Goal: Task Accomplishment & Management: Complete application form

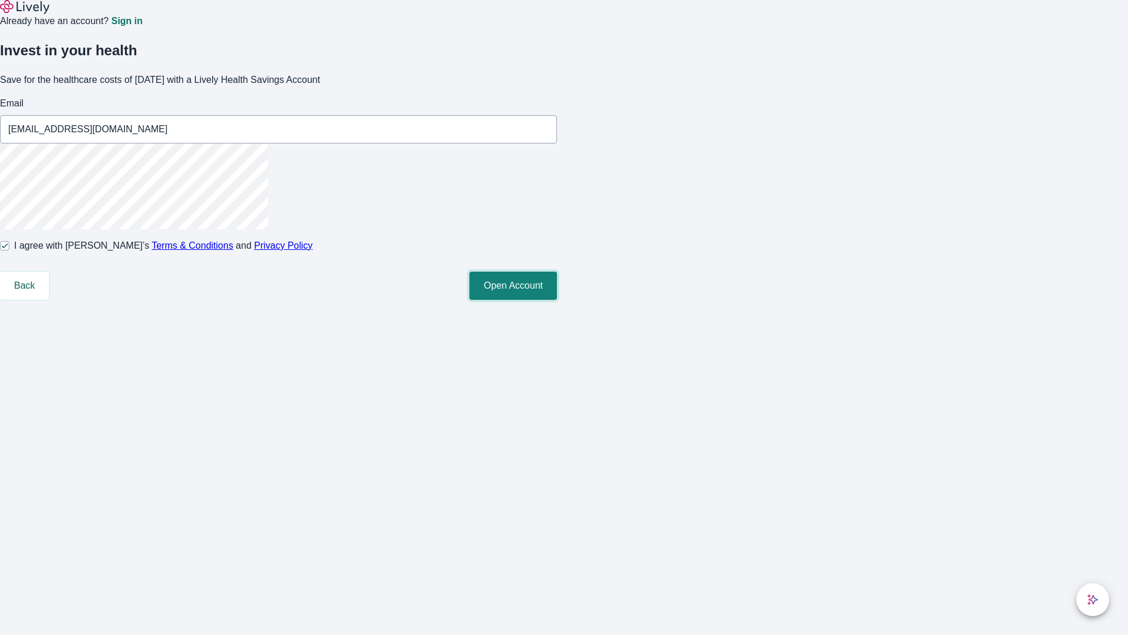
click at [557, 300] on button "Open Account" at bounding box center [514, 285] width 88 height 28
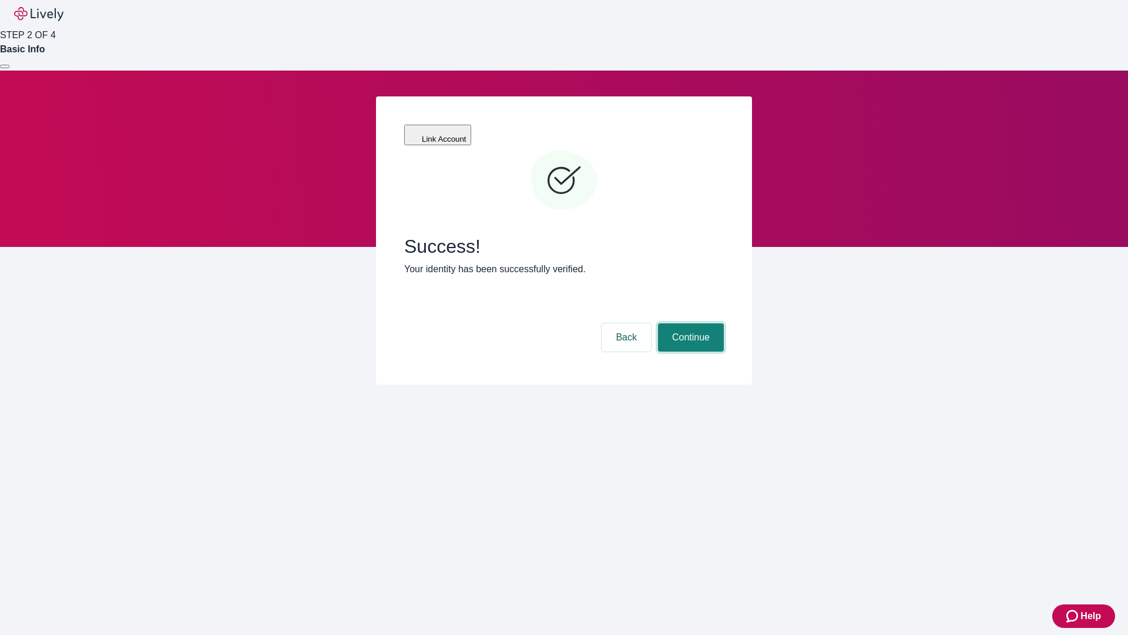
click at [689, 323] on button "Continue" at bounding box center [691, 337] width 66 height 28
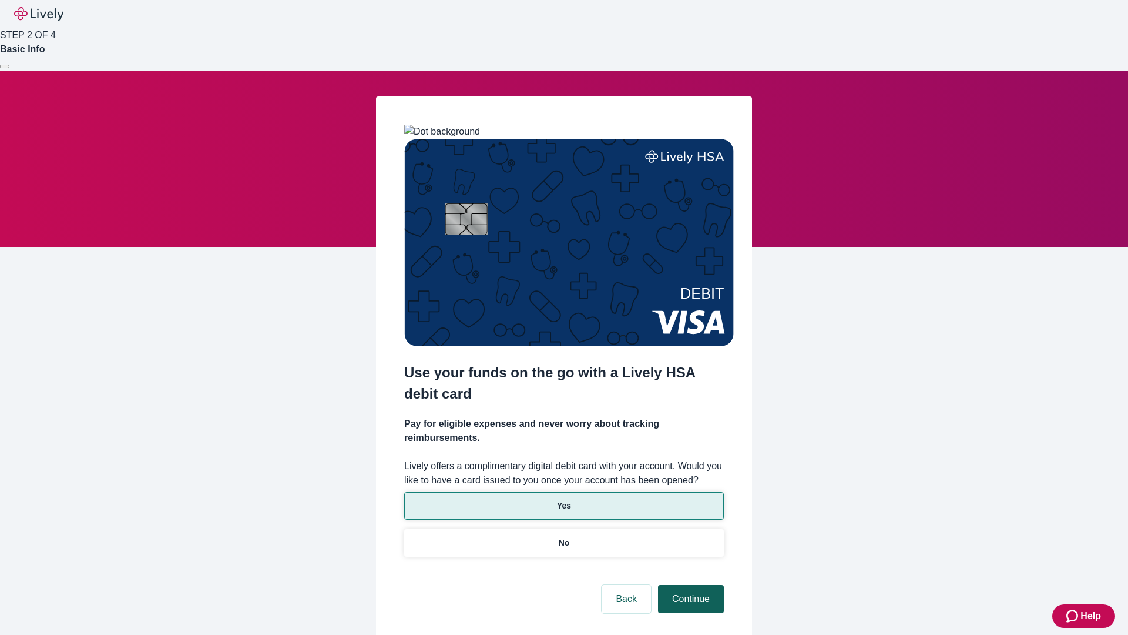
click at [564, 536] on p "No" at bounding box center [564, 542] width 11 height 12
click at [689, 585] on button "Continue" at bounding box center [691, 599] width 66 height 28
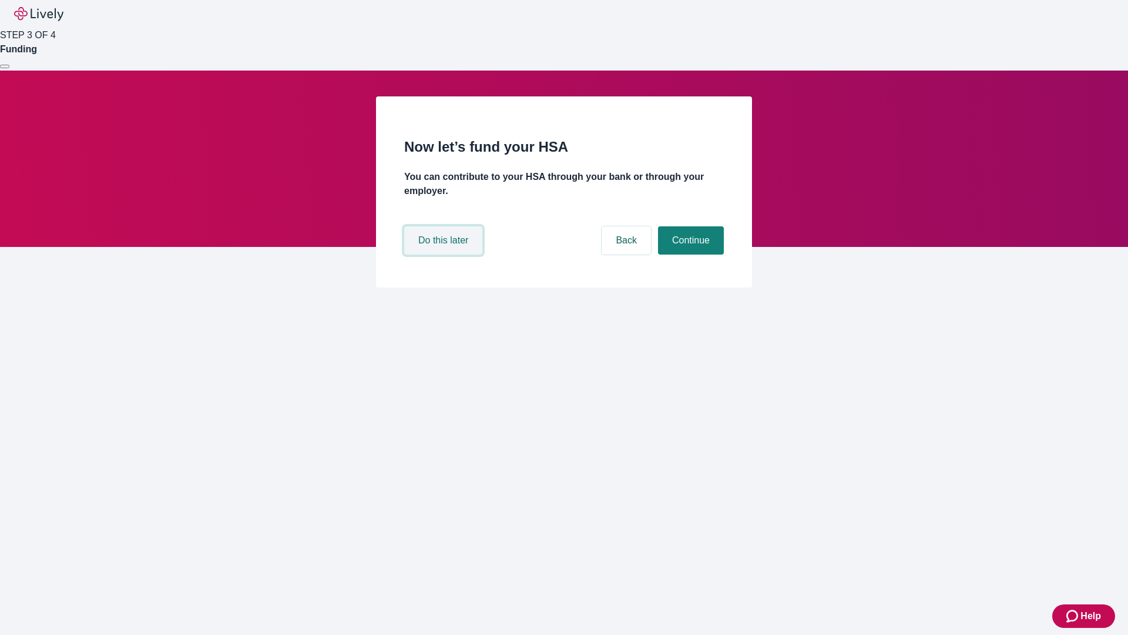
click at [445, 254] on button "Do this later" at bounding box center [443, 240] width 78 height 28
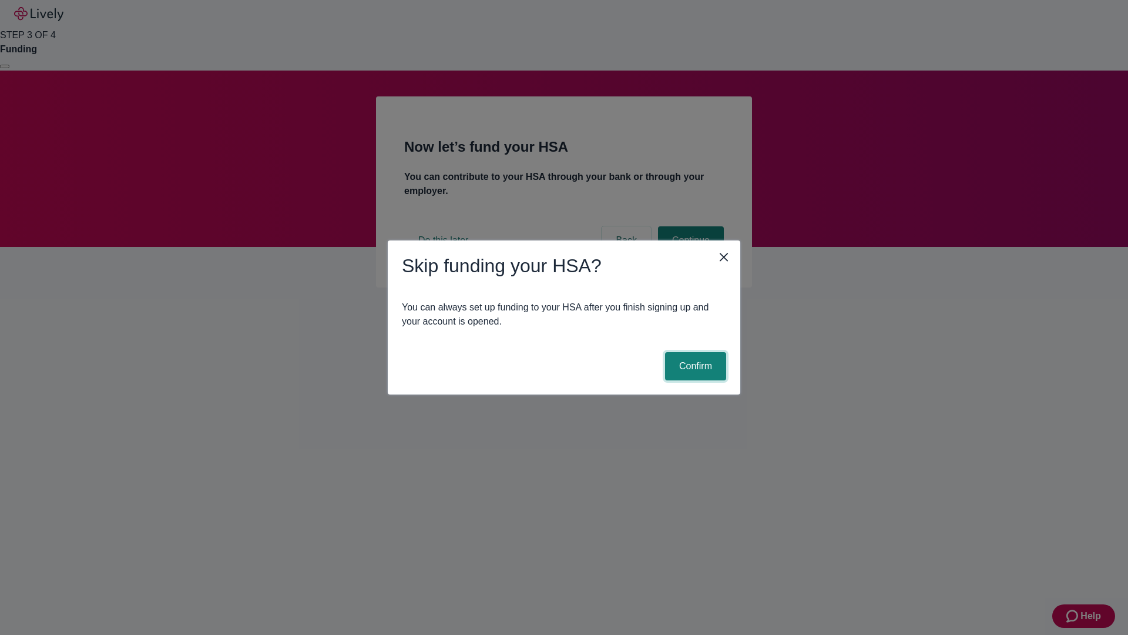
click at [694, 366] on button "Confirm" at bounding box center [695, 366] width 61 height 28
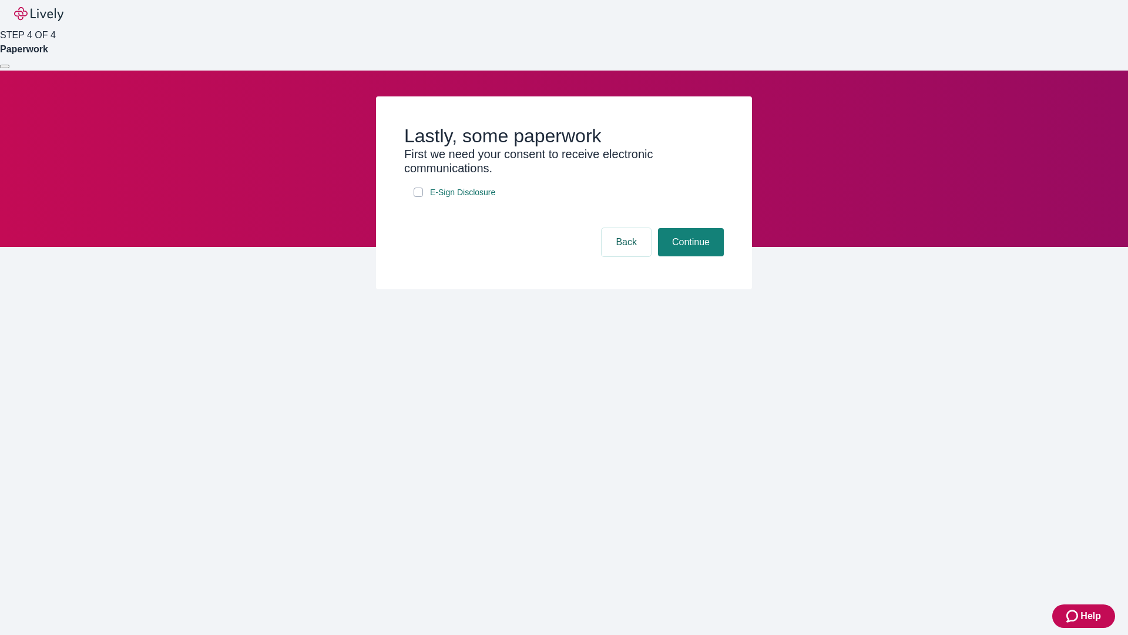
click at [418, 197] on input "E-Sign Disclosure" at bounding box center [418, 191] width 9 height 9
checkbox input "true"
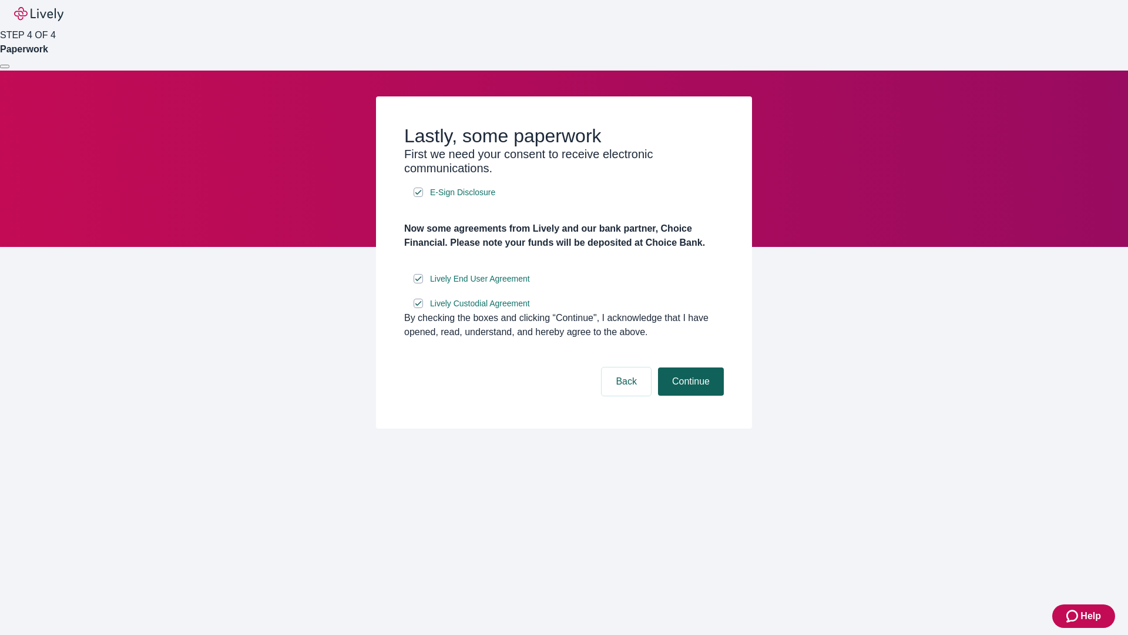
click at [689, 395] on button "Continue" at bounding box center [691, 381] width 66 height 28
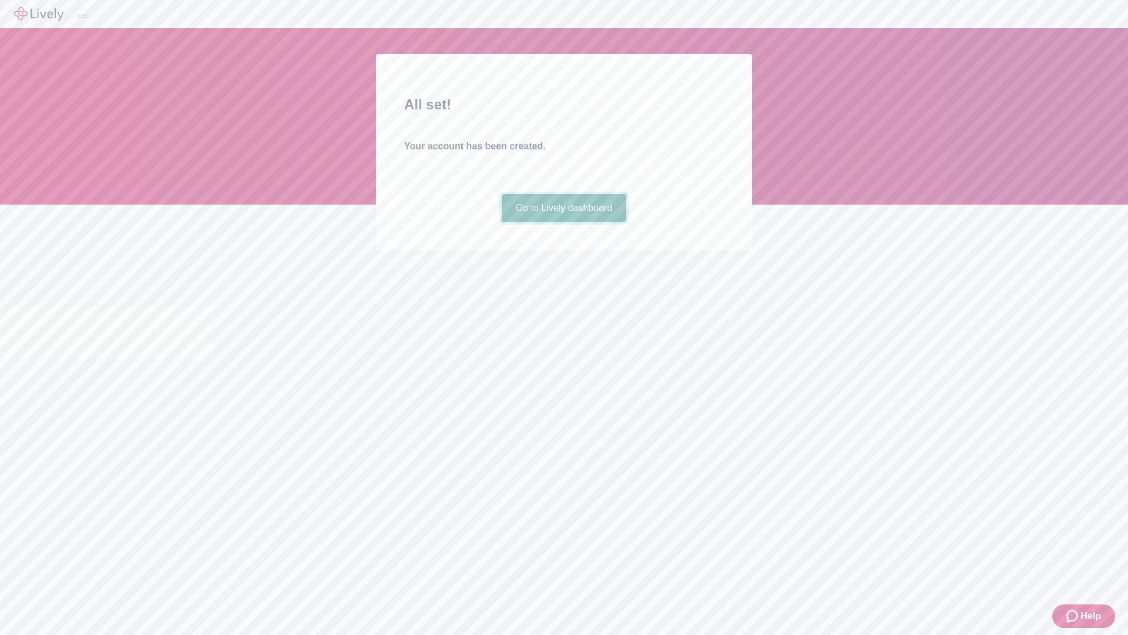
click at [564, 222] on link "Go to Lively dashboard" at bounding box center [564, 208] width 125 height 28
